Goal: Information Seeking & Learning: Learn about a topic

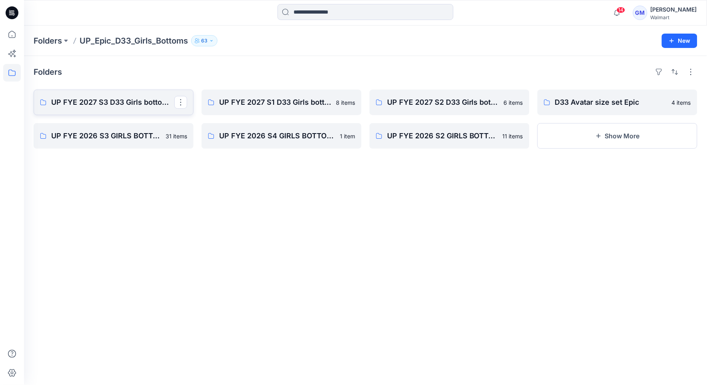
click at [139, 107] on p "UP FYE 2027 S3 D33 Girls bottoms Epic" at bounding box center [112, 102] width 123 height 11
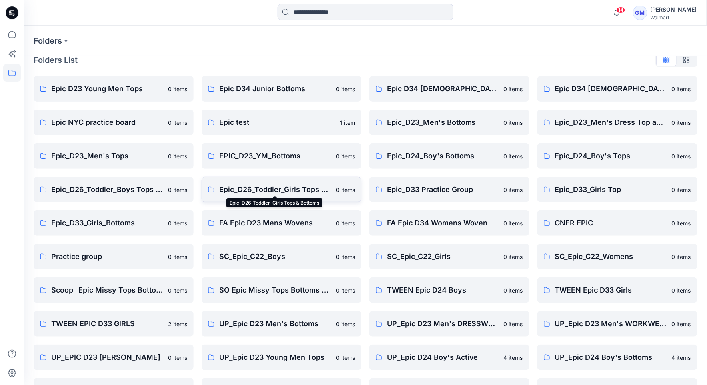
scroll to position [141, 0]
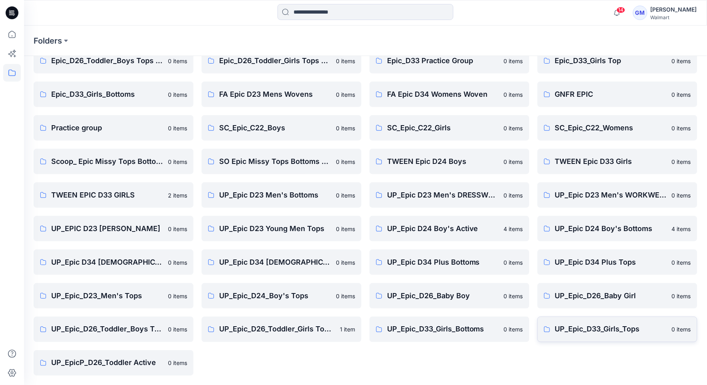
click at [586, 334] on p "UP_Epic_D33_Girls_Tops" at bounding box center [611, 329] width 112 height 11
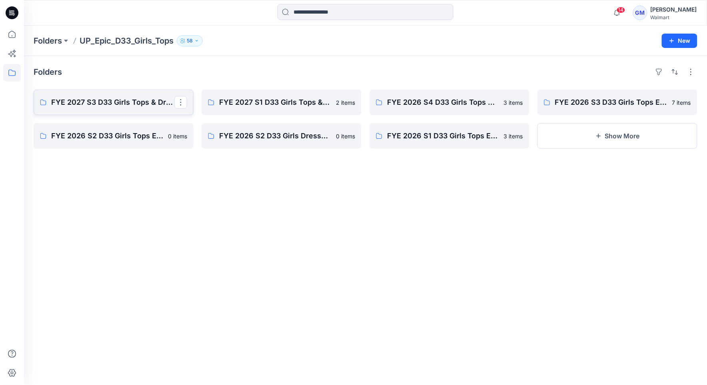
click at [114, 100] on p "FYE 2027 S3 D33 Girls Tops & Dresses Epic Design" at bounding box center [112, 102] width 123 height 11
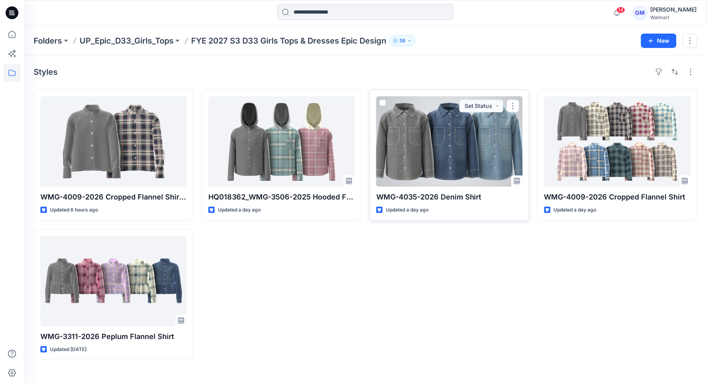
click at [421, 118] on div at bounding box center [449, 141] width 146 height 90
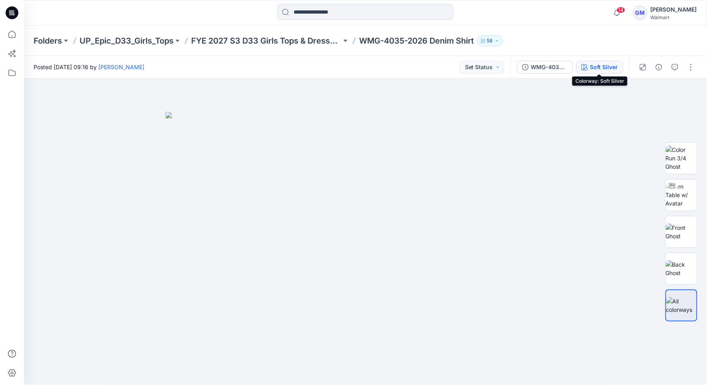
click at [590, 70] on div "Soft Silver" at bounding box center [604, 67] width 28 height 9
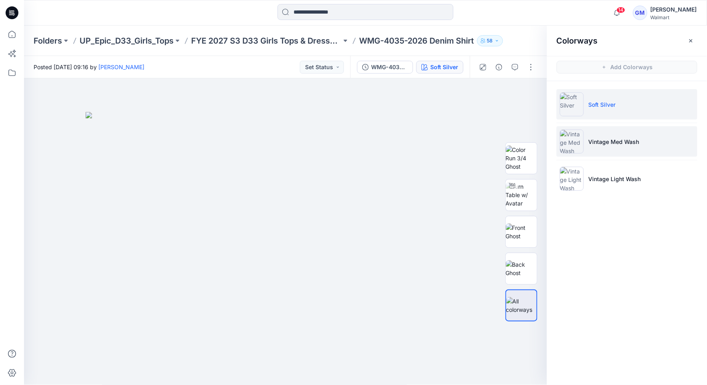
click at [591, 150] on li "Vintage Med Wash" at bounding box center [626, 141] width 141 height 30
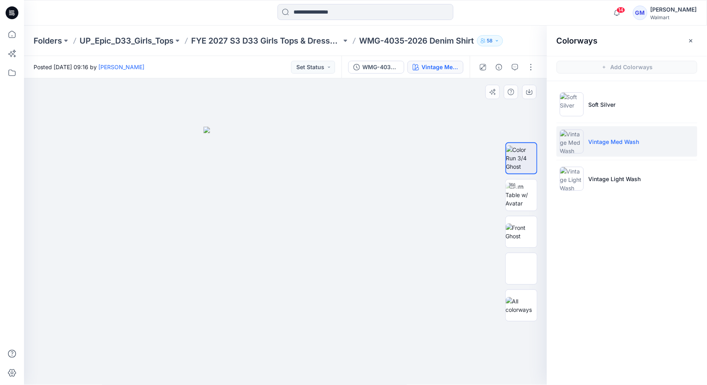
click at [346, 229] on img at bounding box center [285, 256] width 164 height 259
click at [530, 92] on icon "button" at bounding box center [529, 92] width 6 height 6
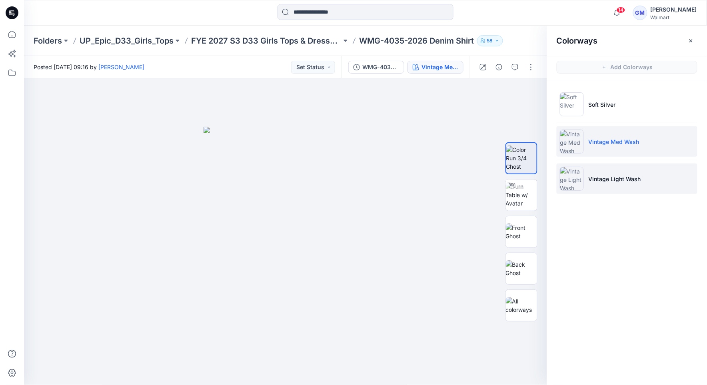
click at [640, 181] on li "Vintage Light Wash" at bounding box center [626, 178] width 141 height 30
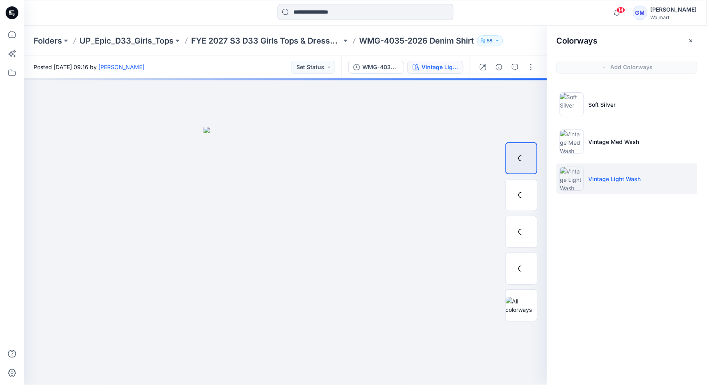
click at [572, 170] on img at bounding box center [572, 179] width 24 height 24
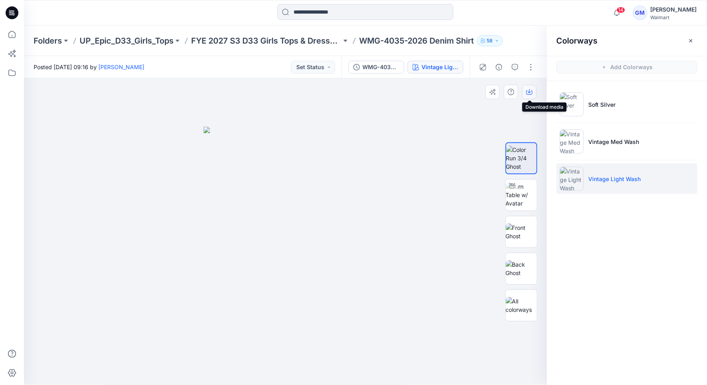
click at [526, 91] on icon "button" at bounding box center [529, 92] width 6 height 4
